Goal: Information Seeking & Learning: Find specific fact

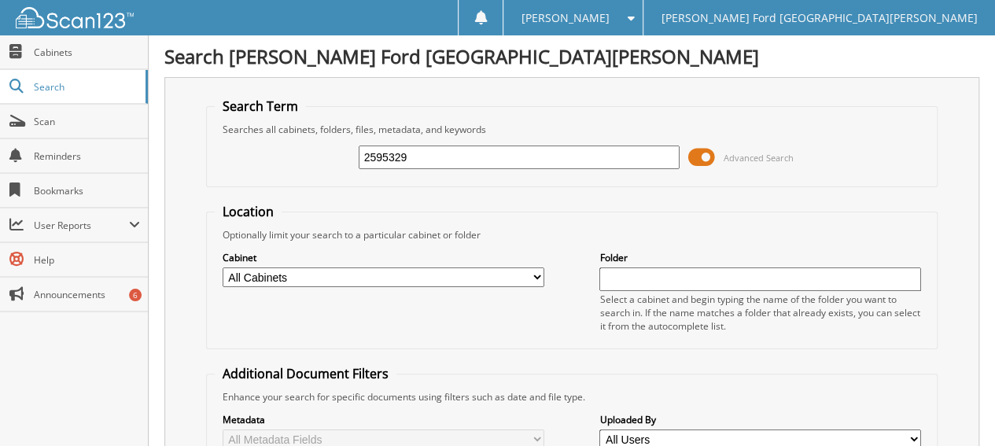
drag, startPoint x: 443, startPoint y: 160, endPoint x: 211, endPoint y: 137, distance: 233.1
click at [211, 137] on fieldset "Search Term Searches all cabinets, folders, files, metadata, and keywords 25953…" at bounding box center [571, 142] width 731 height 90
type input "2594756"
click at [396, 328] on div "Cabinet All Cabinets Folder Select a cabinet and begin typing the name of the f…" at bounding box center [572, 290] width 714 height 99
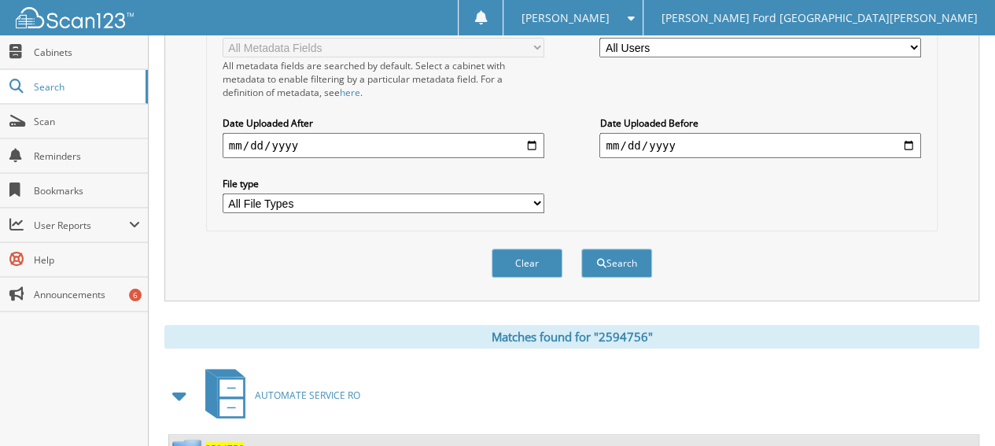
scroll to position [502, 0]
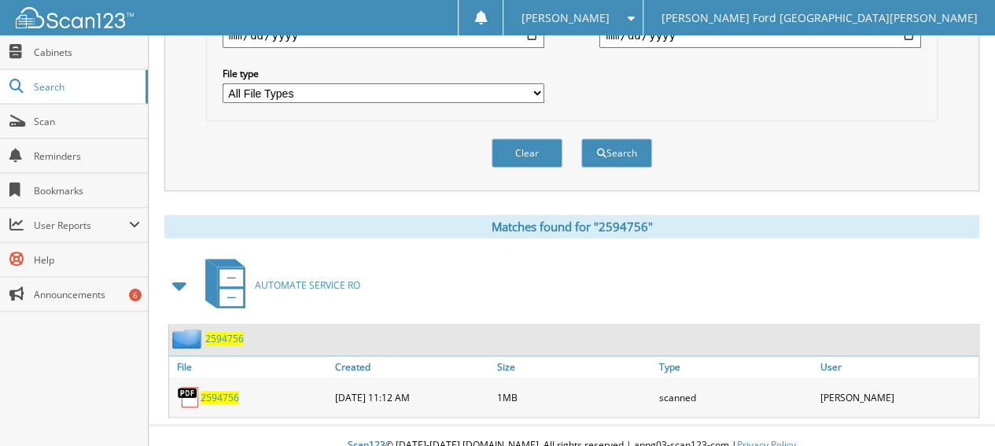
click at [220, 391] on span "2594756" at bounding box center [219, 397] width 39 height 13
